Goal: Find contact information: Find contact information

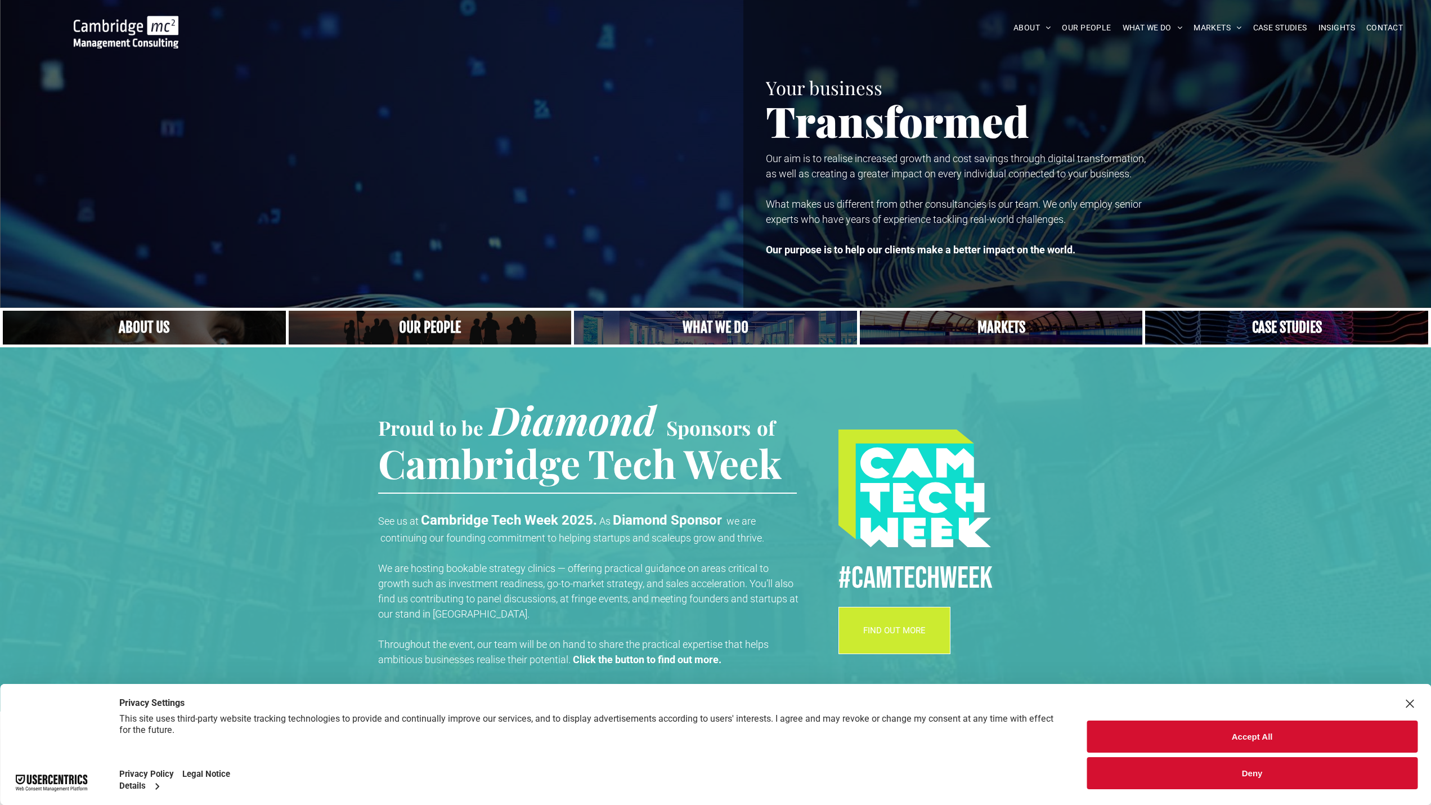
click at [159, 334] on link "Close up of woman's face, centered on her eyes" at bounding box center [144, 328] width 283 height 34
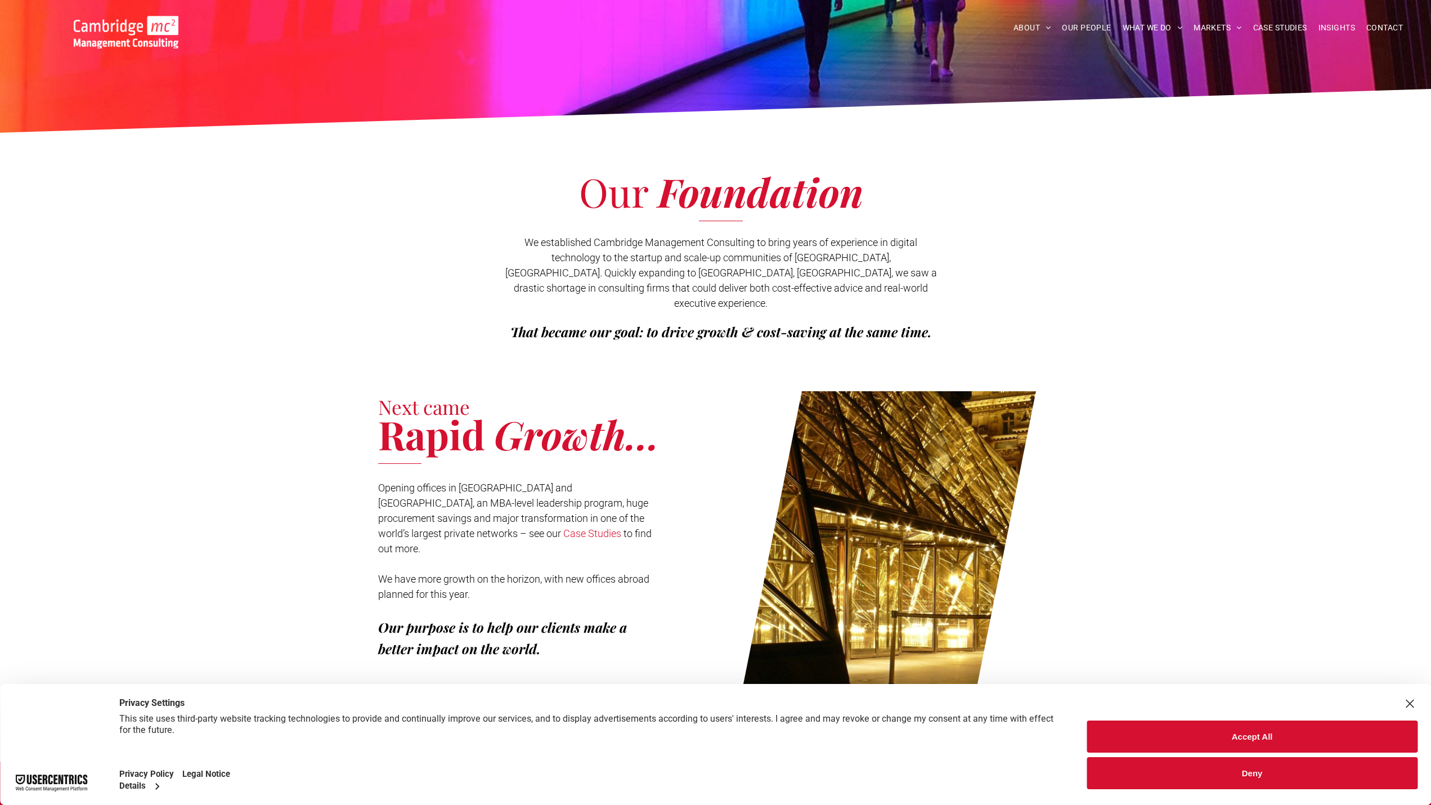
scroll to position [338, 0]
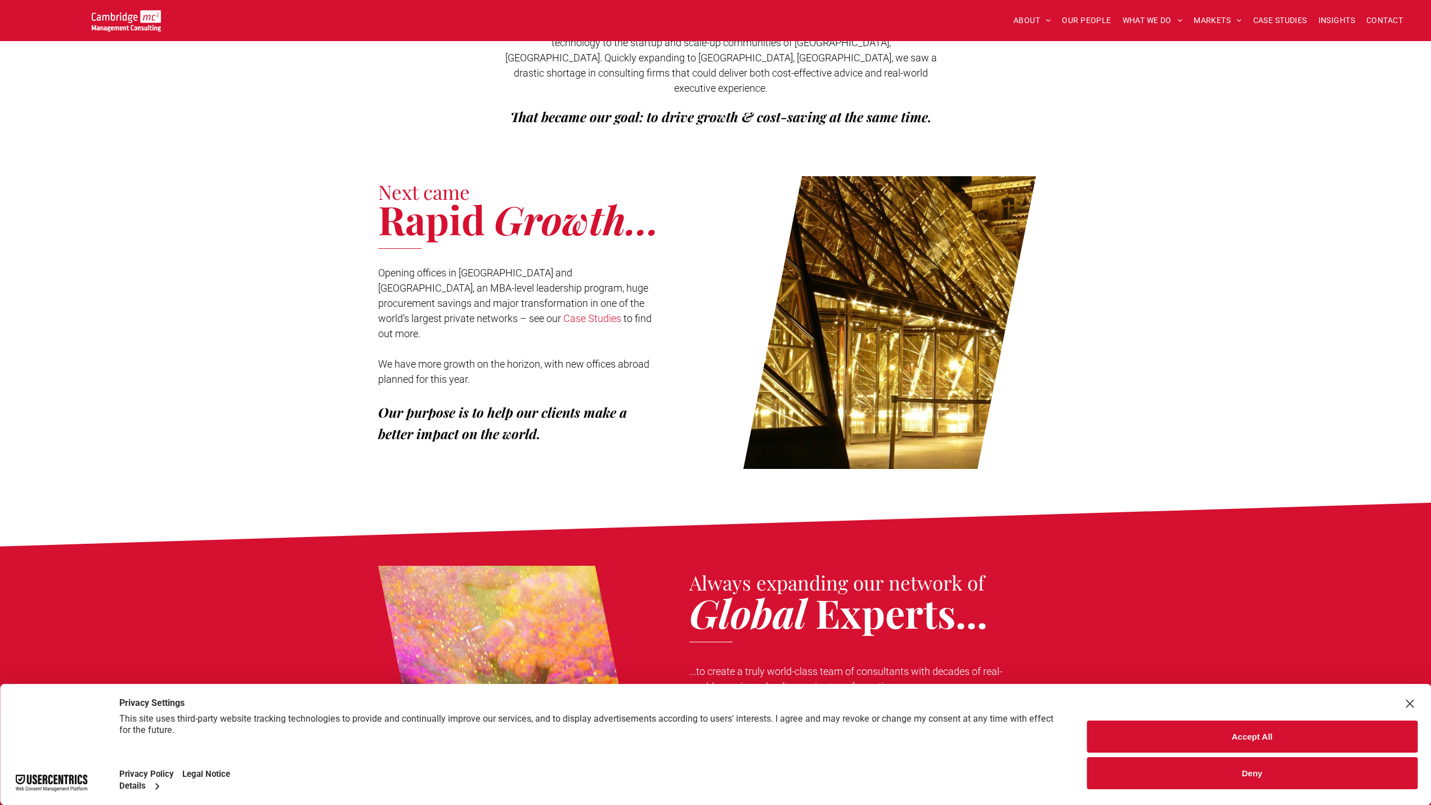
click at [1204, 769] on button "Deny" at bounding box center [1252, 773] width 331 height 32
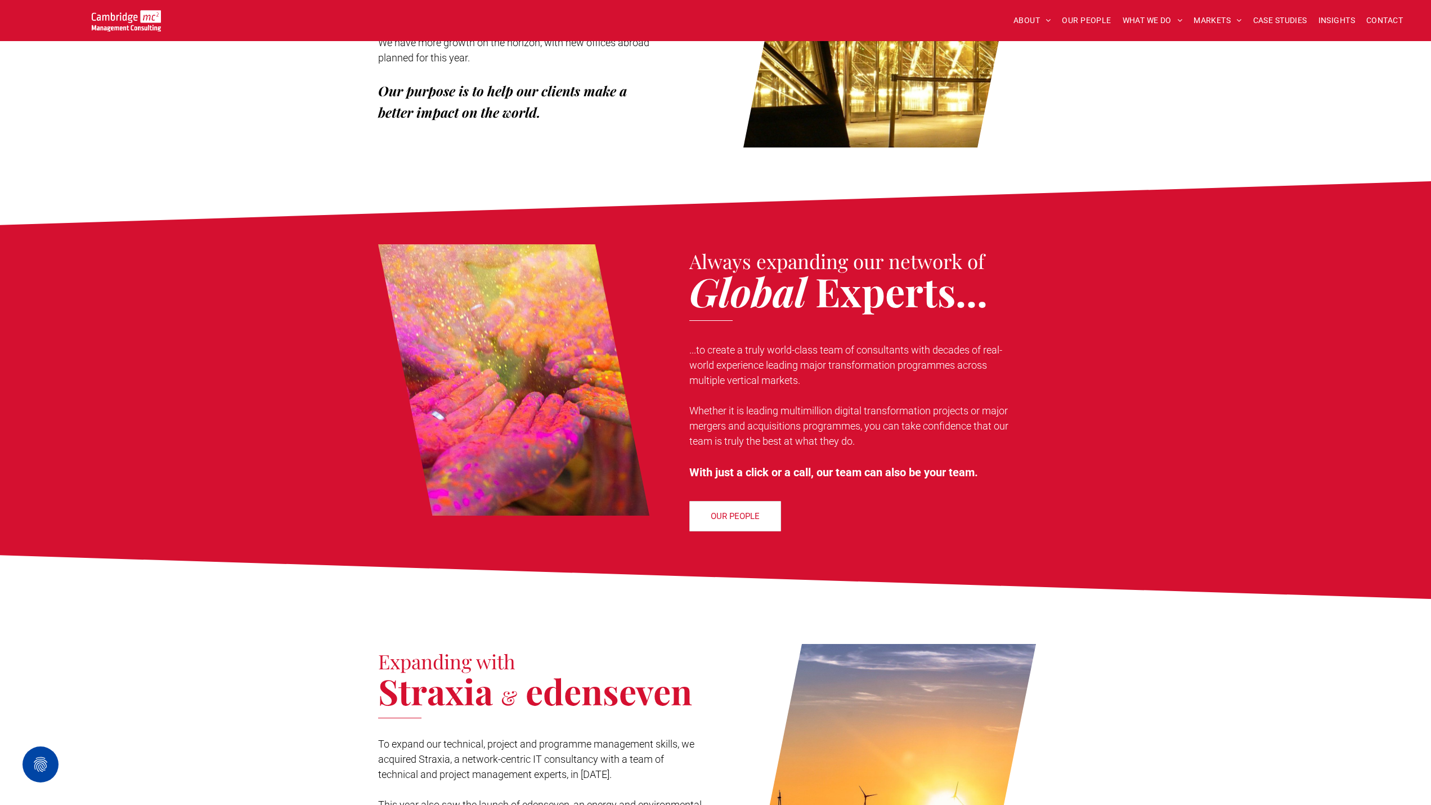
scroll to position [0, 0]
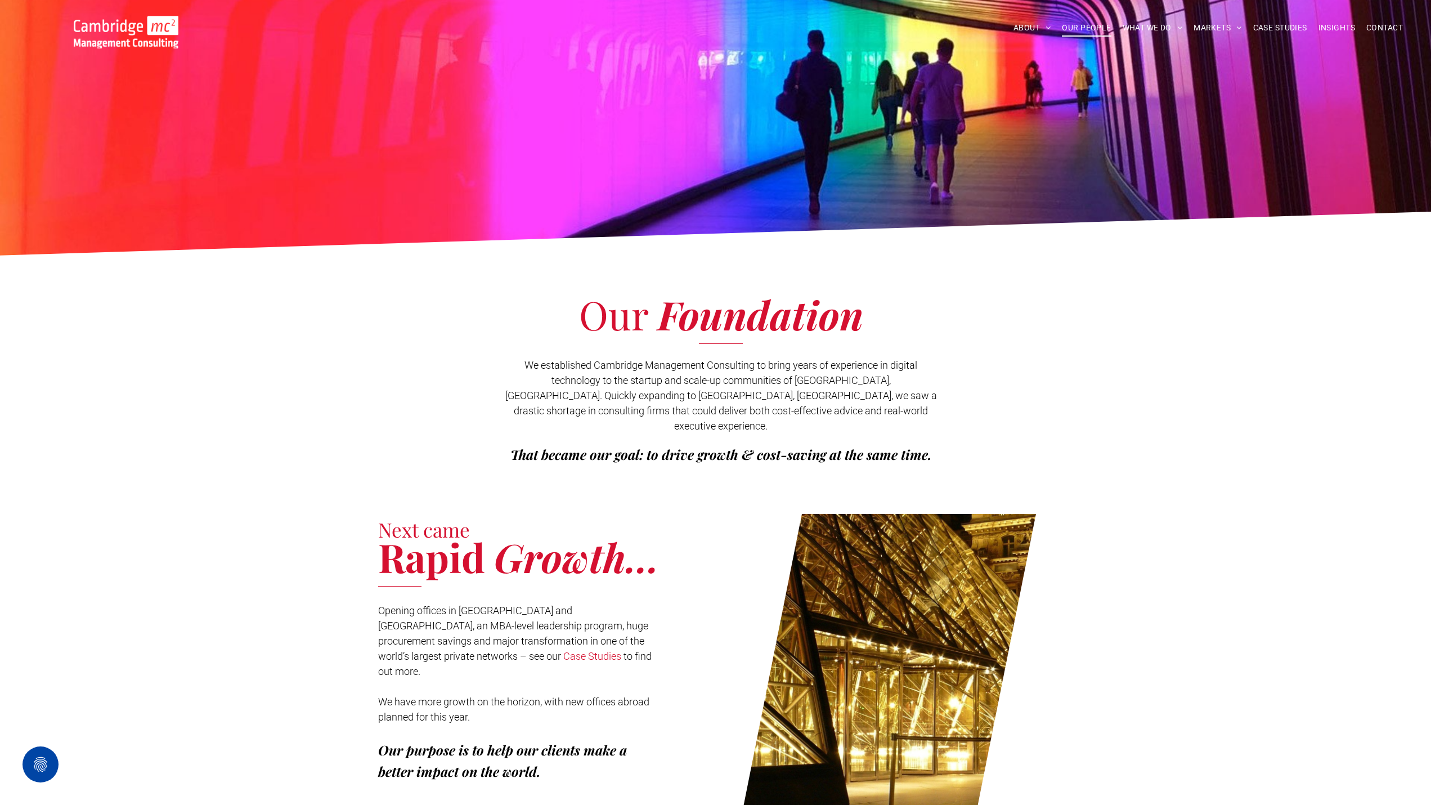
click at [1087, 28] on span "OUR PEOPLE" at bounding box center [1086, 27] width 49 height 17
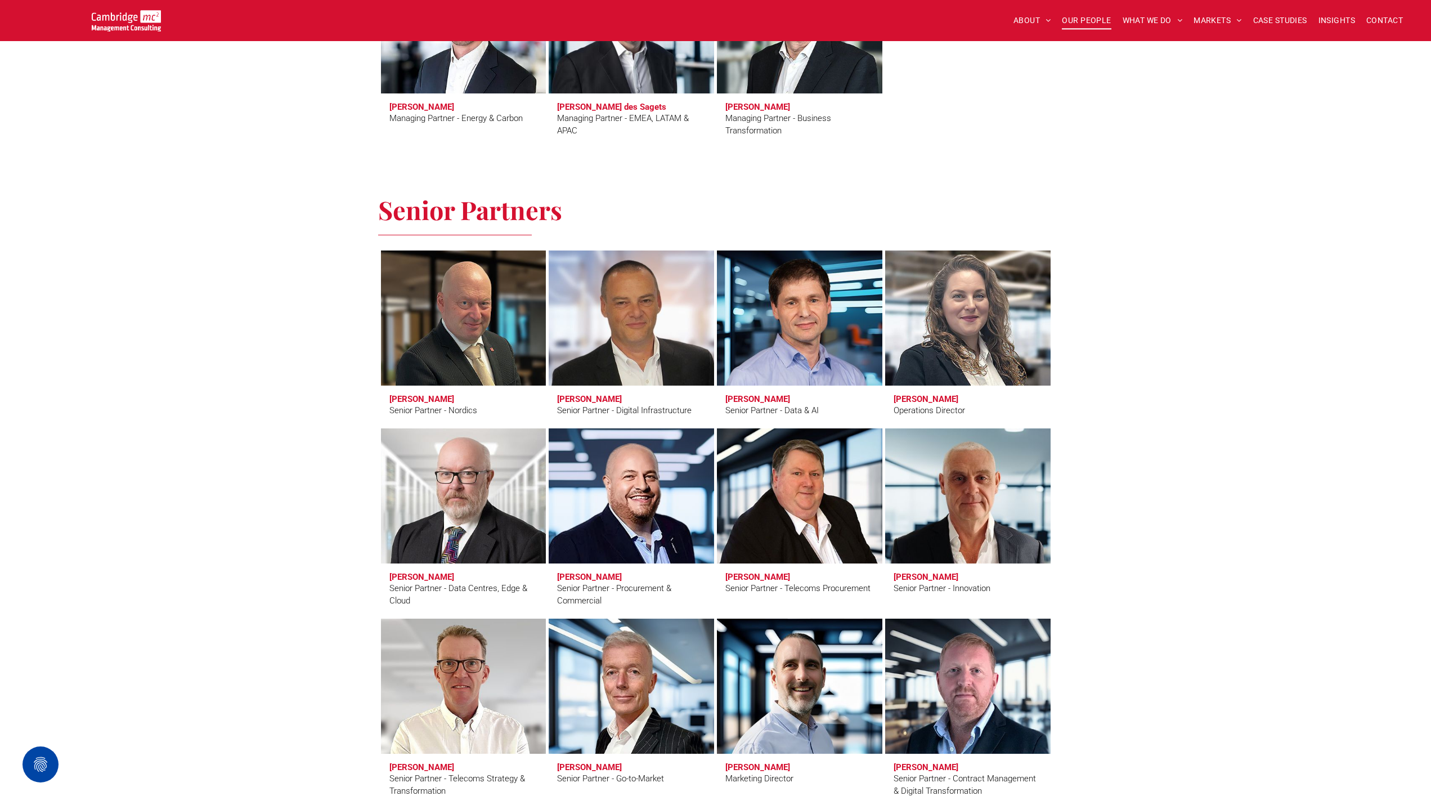
scroll to position [1407, 0]
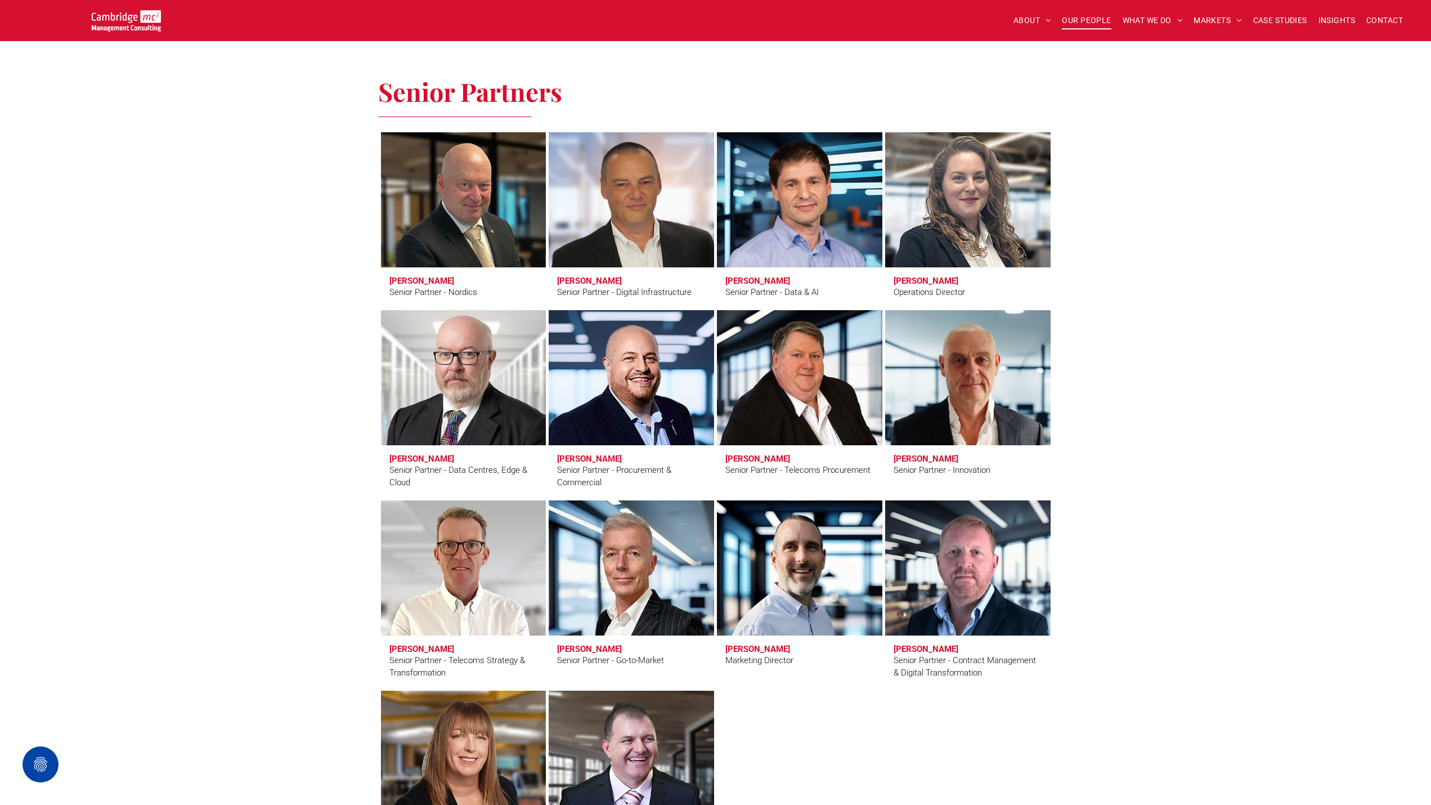
drag, startPoint x: 428, startPoint y: 457, endPoint x: 417, endPoint y: 427, distance: 32.1
click at [415, 428] on link "Duncan Clubb" at bounding box center [463, 377] width 175 height 143
drag, startPoint x: 744, startPoint y: 454, endPoint x: 749, endPoint y: 429, distance: 24.6
click at [749, 429] on link "Eric Green" at bounding box center [799, 377] width 175 height 143
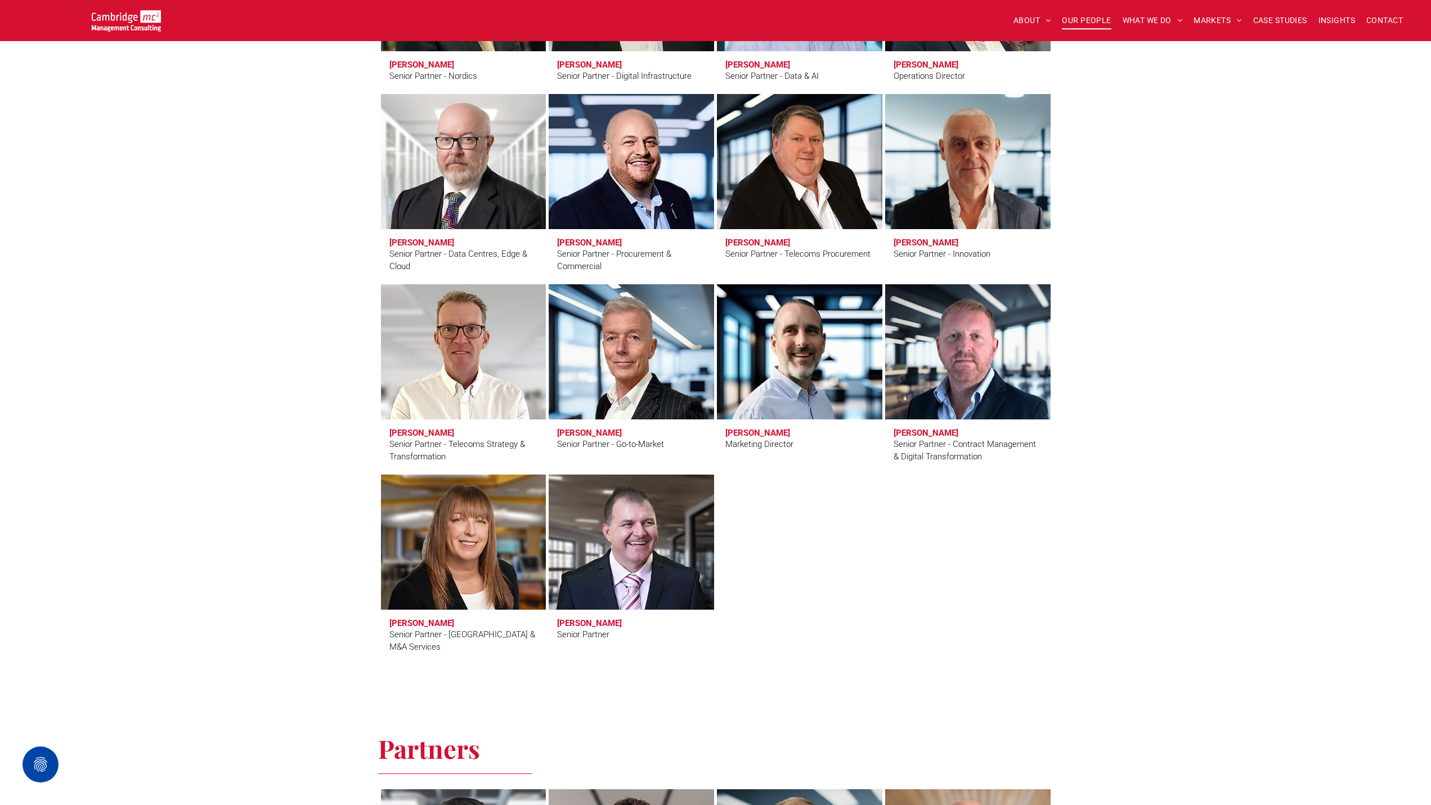
scroll to position [1632, 0]
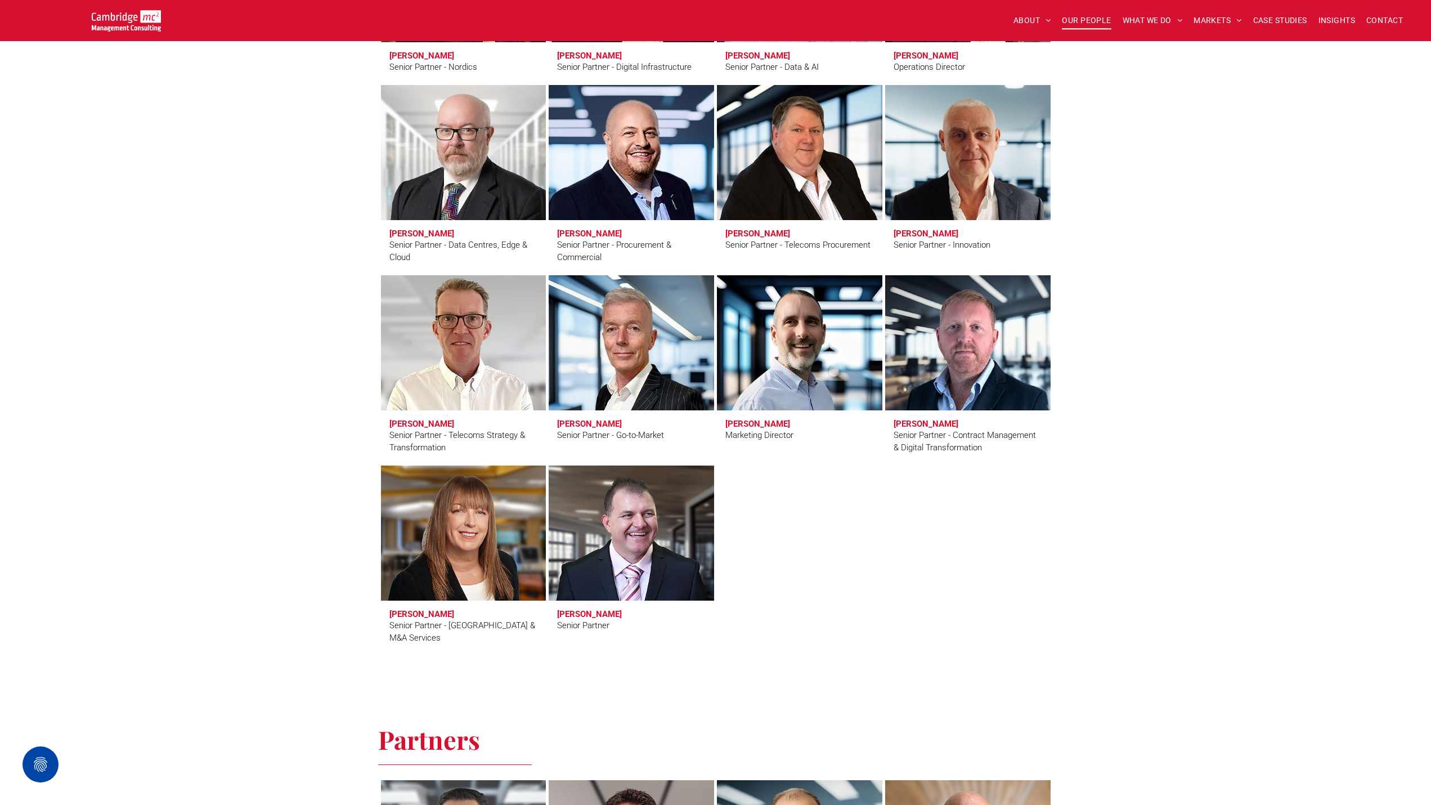
click at [433, 423] on h3 "Clive Quantrill" at bounding box center [422, 424] width 65 height 10
click at [442, 374] on link "Clive Quantrill" at bounding box center [463, 342] width 175 height 143
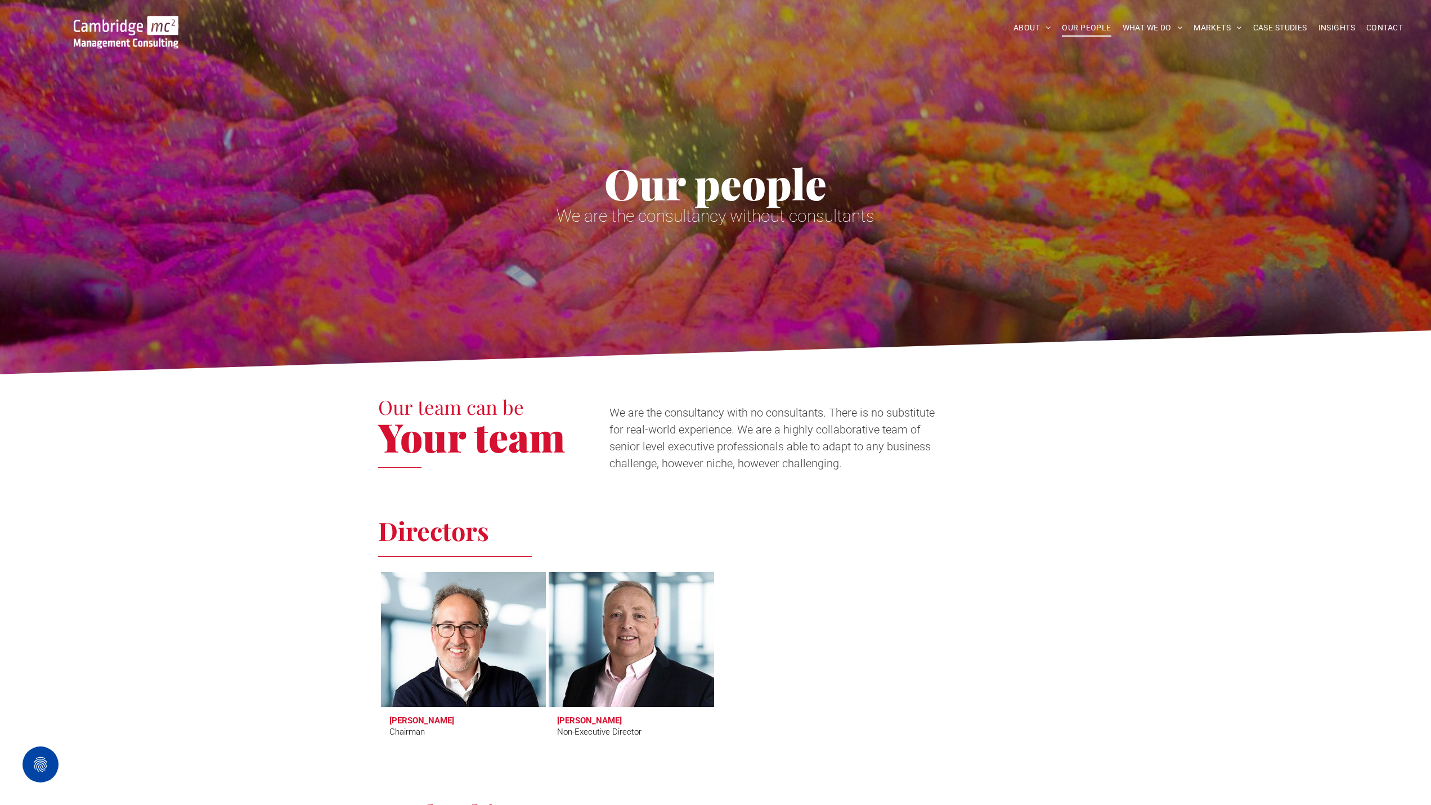
scroll to position [0, 0]
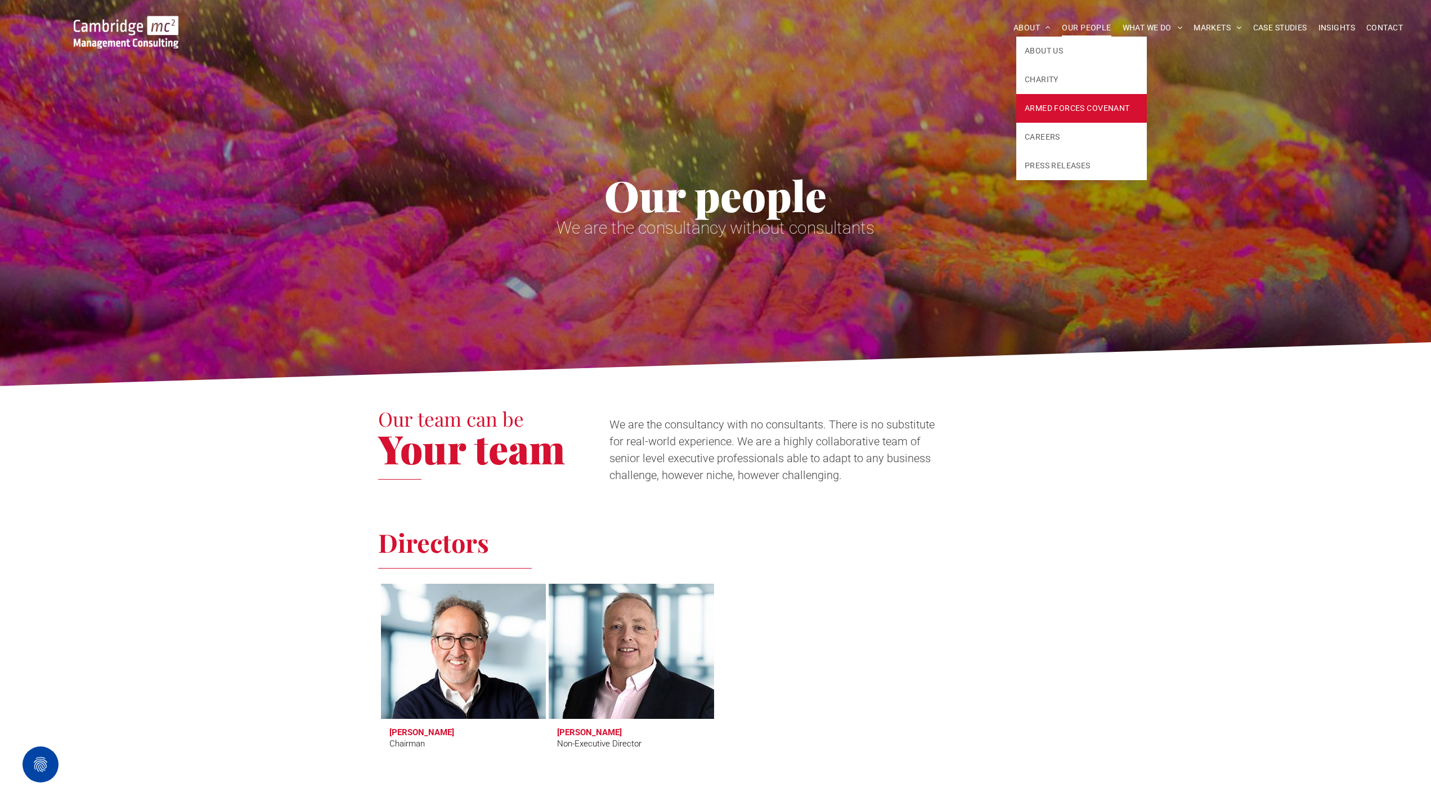
drag, startPoint x: 1036, startPoint y: 138, endPoint x: 1017, endPoint y: 114, distance: 31.2
click at [1036, 138] on span "CAREERS" at bounding box center [1042, 137] width 35 height 12
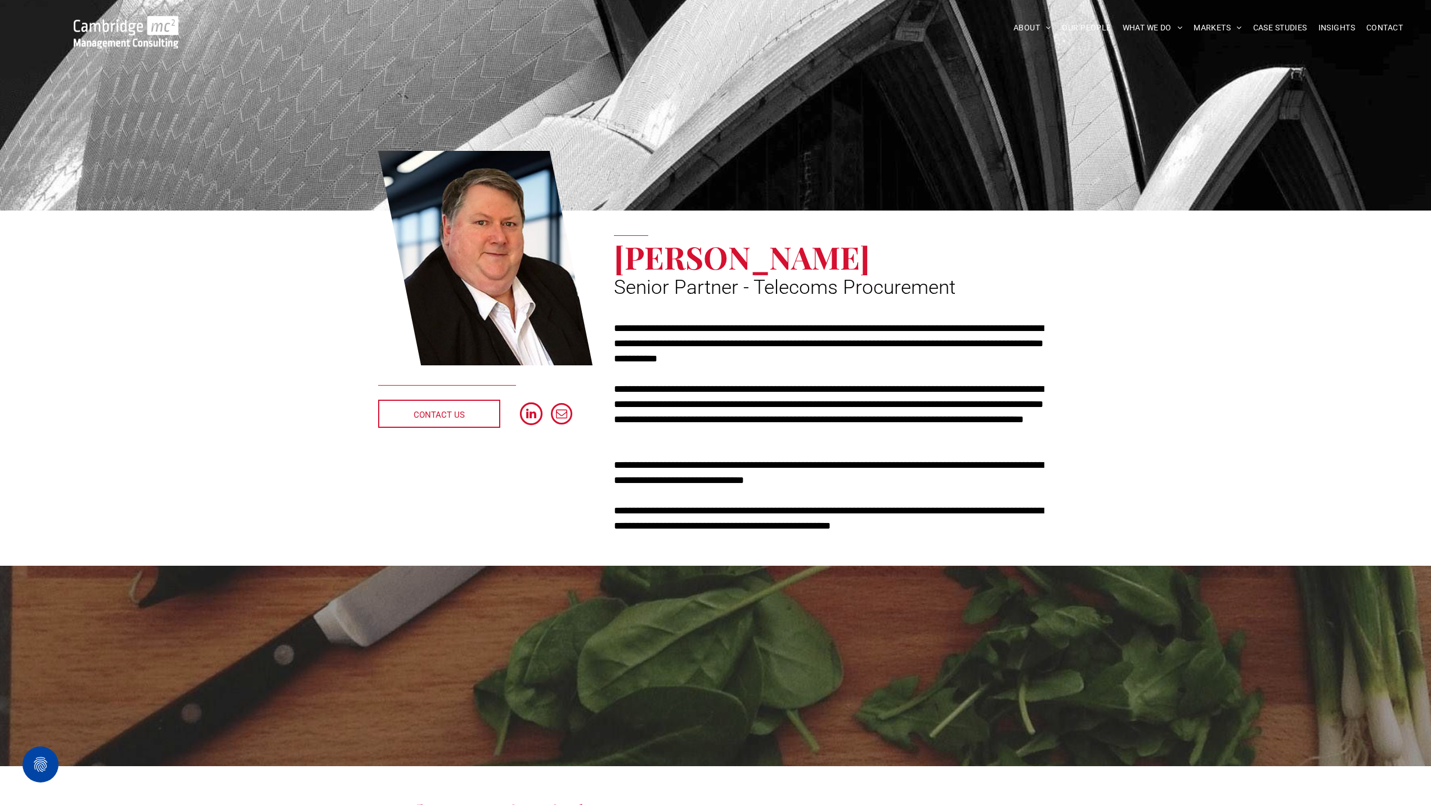
click at [535, 414] on span "linkedin" at bounding box center [531, 413] width 23 height 23
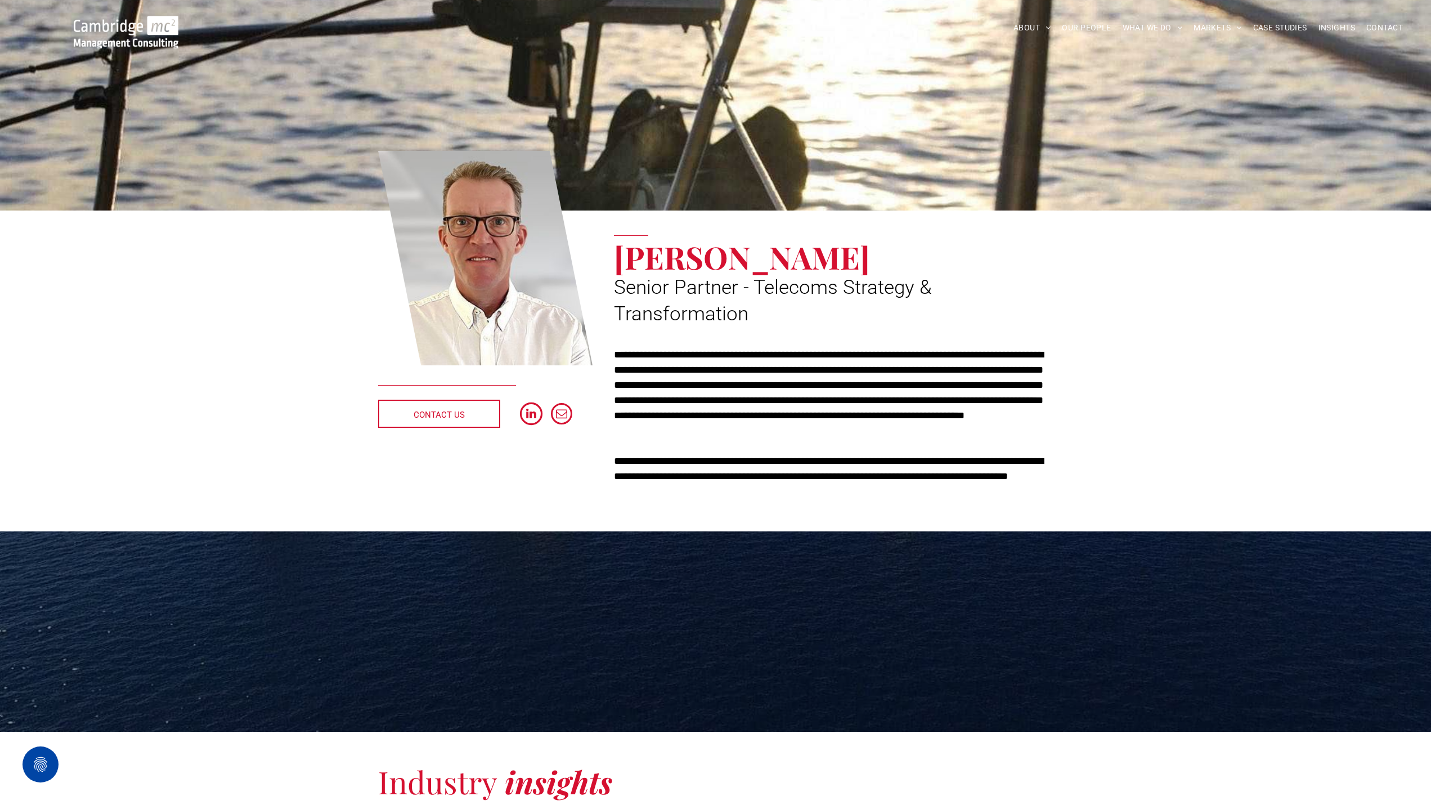
click at [526, 414] on span "linkedin" at bounding box center [531, 413] width 23 height 23
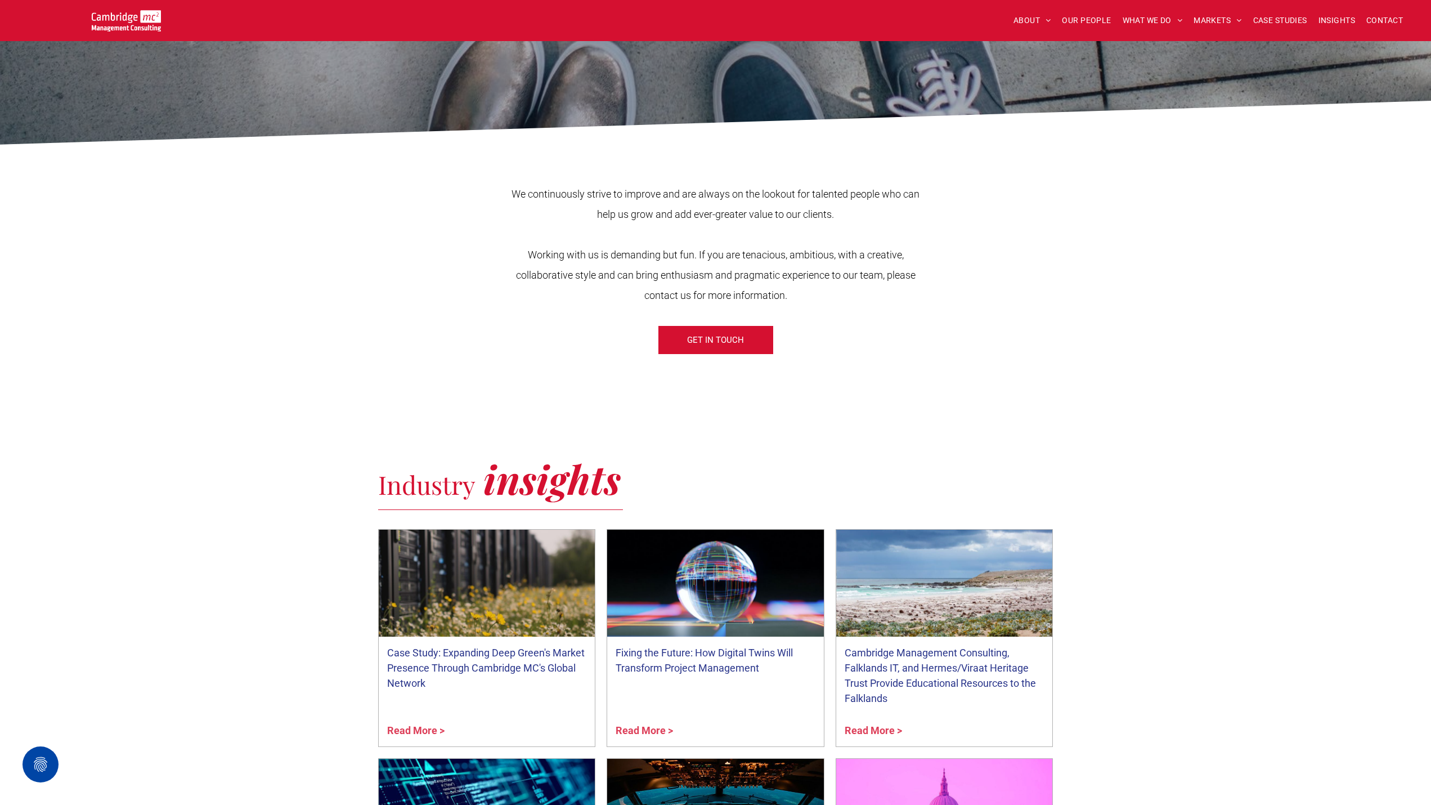
scroll to position [169, 0]
